Goal: Task Accomplishment & Management: Manage account settings

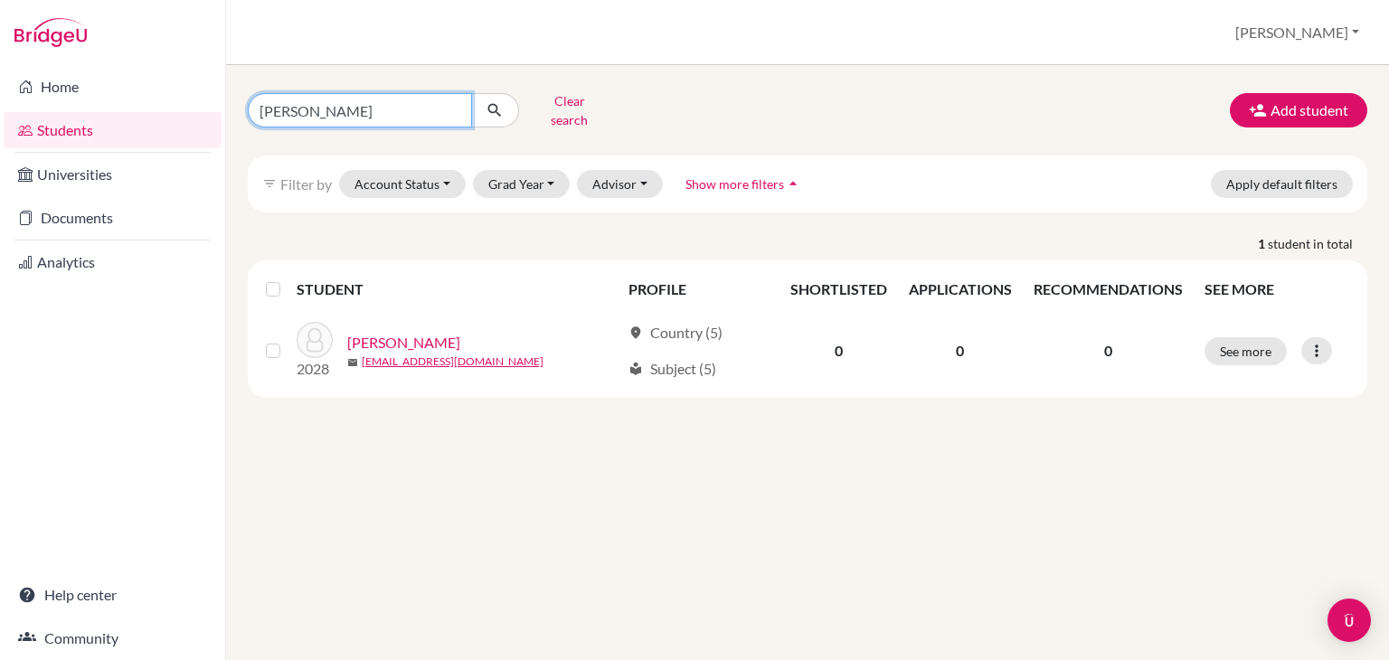
click at [326, 109] on input "[PERSON_NAME]" at bounding box center [360, 110] width 224 height 34
type input "j"
type input "r"
type input "[PERSON_NAME]"
click button "submit" at bounding box center [495, 110] width 48 height 34
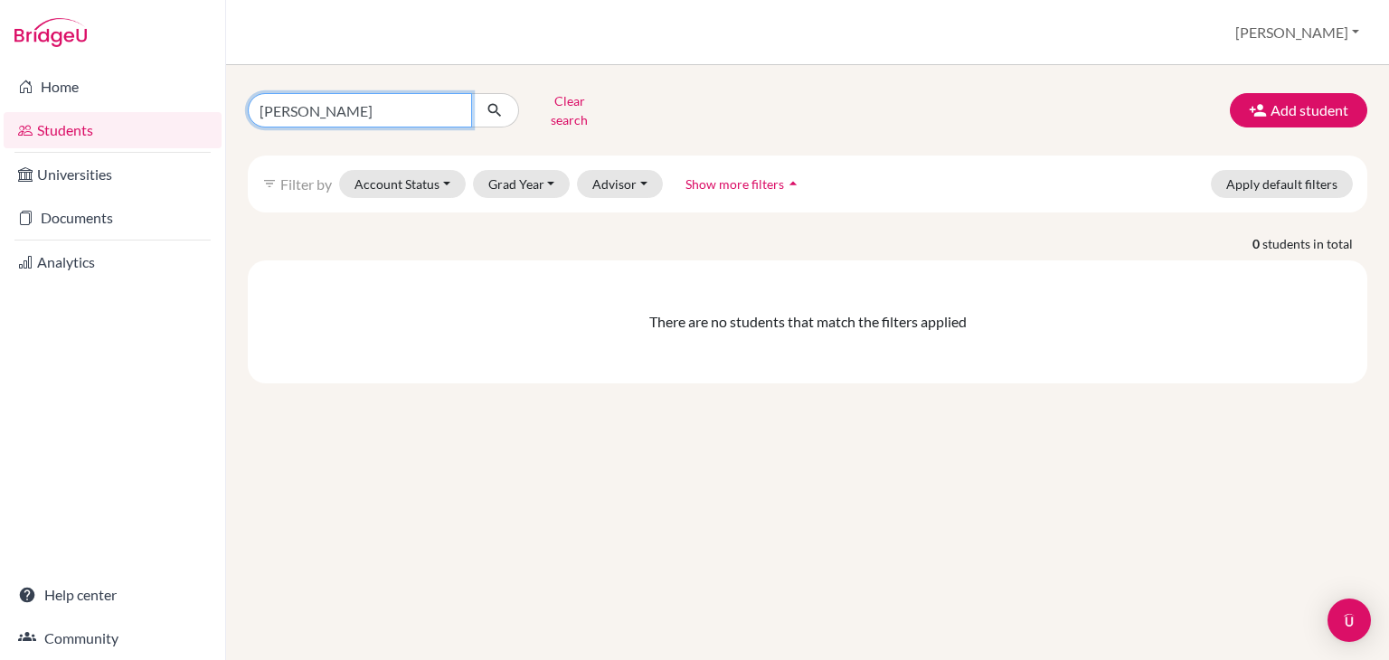
click at [311, 106] on input "[PERSON_NAME]" at bounding box center [360, 110] width 224 height 34
type input "[PERSON_NAME]"
click at [400, 98] on input "[PERSON_NAME]" at bounding box center [360, 110] width 224 height 34
click button "submit" at bounding box center [495, 110] width 48 height 34
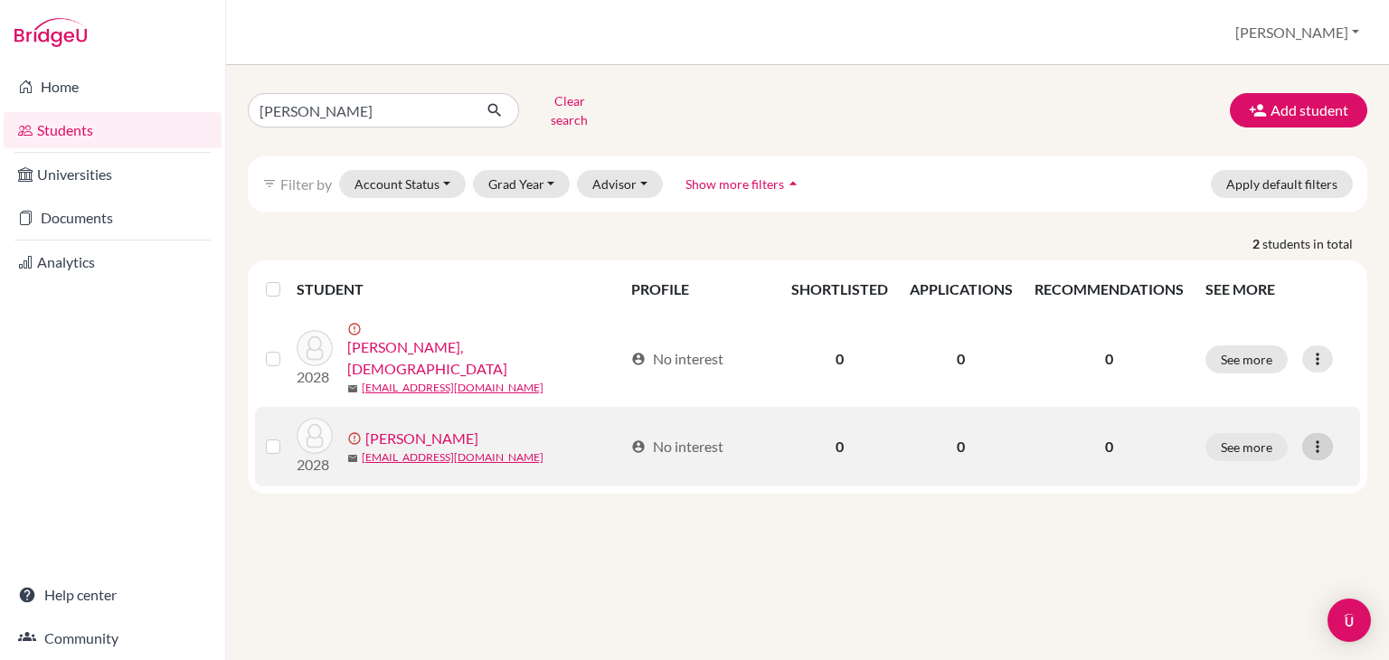
click at [1326, 438] on icon at bounding box center [1317, 447] width 18 height 18
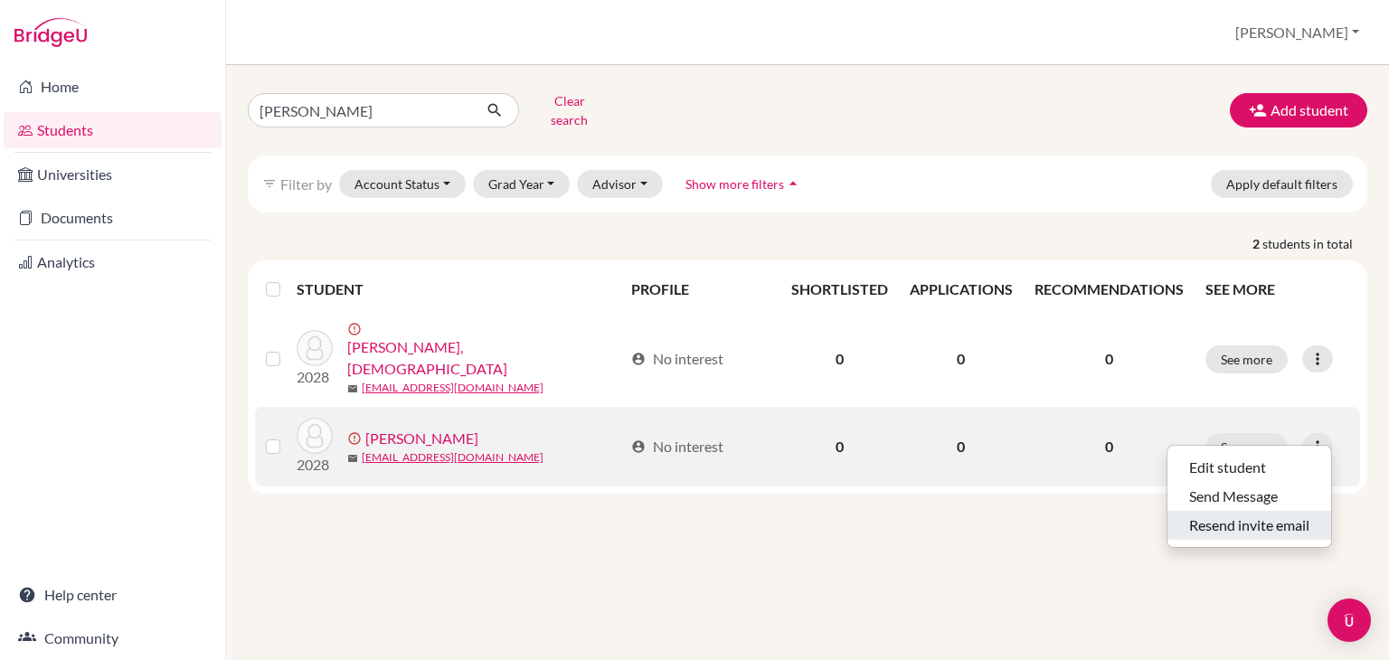
click at [1278, 513] on button "Resend invite email" at bounding box center [1249, 525] width 164 height 29
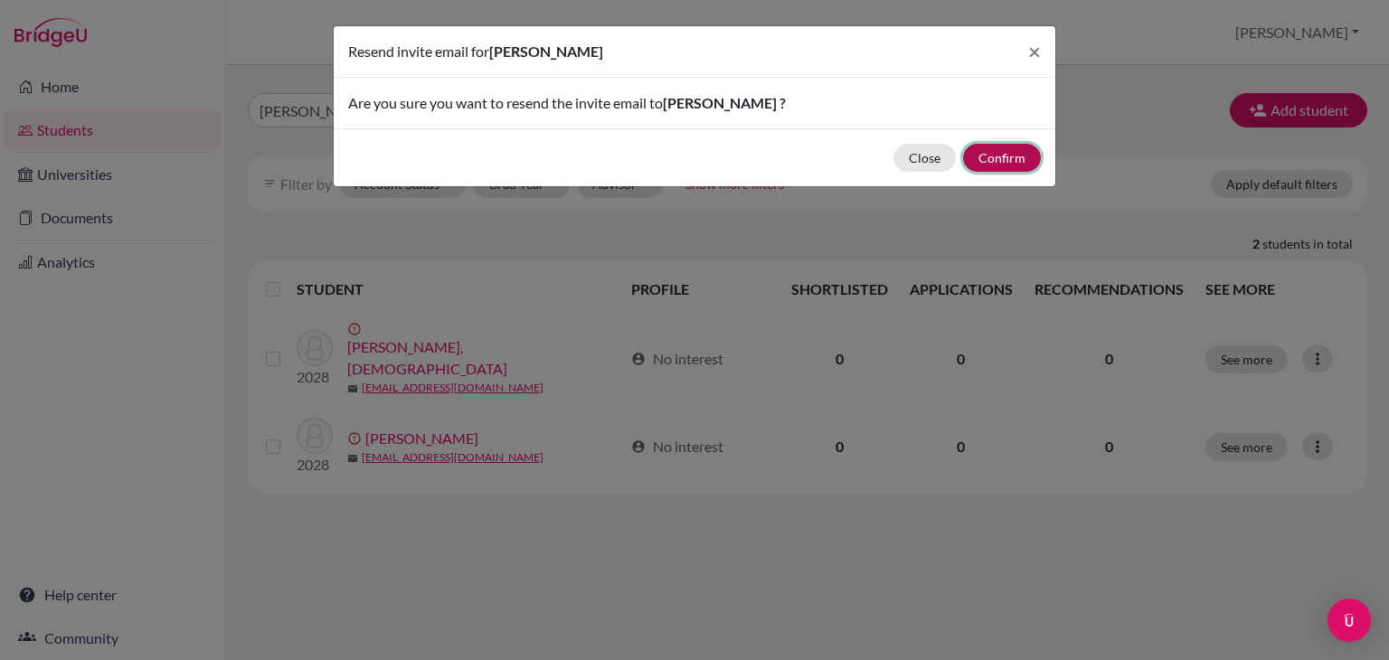
click at [1005, 153] on button "Confirm" at bounding box center [1002, 158] width 78 height 28
